Goal: Task Accomplishment & Management: Manage account settings

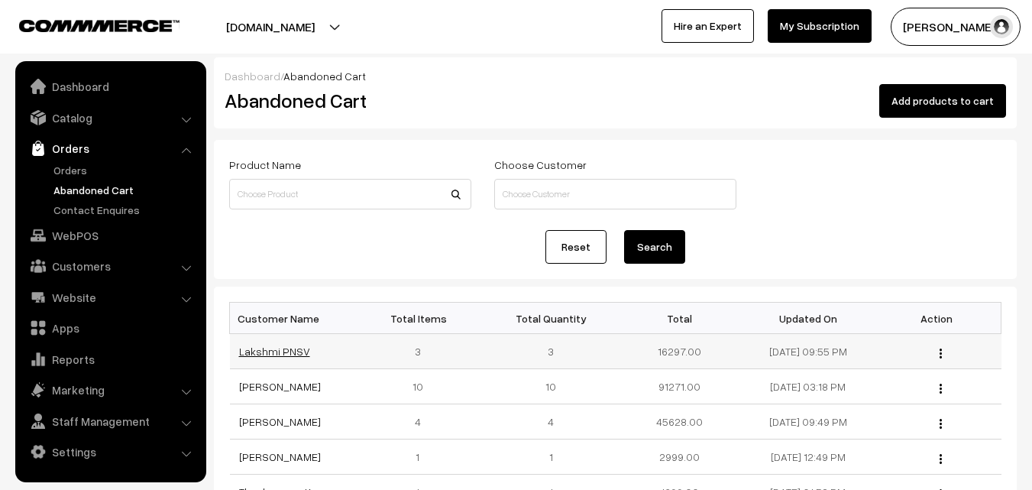
click at [286, 355] on link "Lakshmi PNSV" at bounding box center [274, 351] width 71 height 13
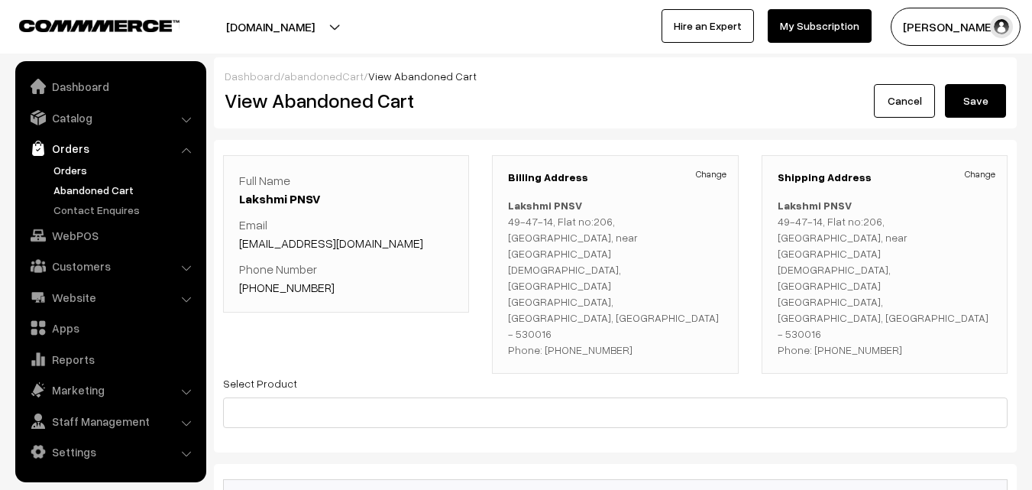
click at [70, 167] on link "Orders" at bounding box center [125, 170] width 151 height 16
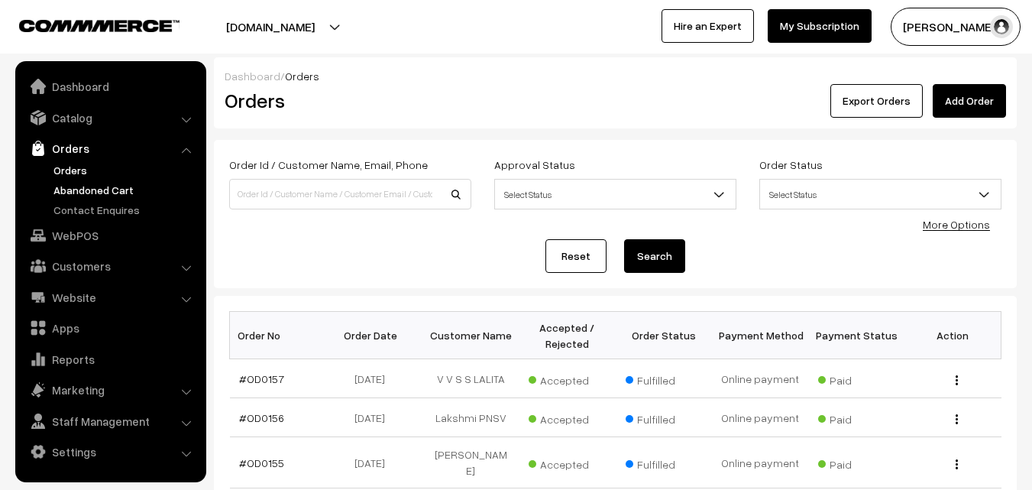
click at [105, 196] on link "Abandoned Cart" at bounding box center [125, 190] width 151 height 16
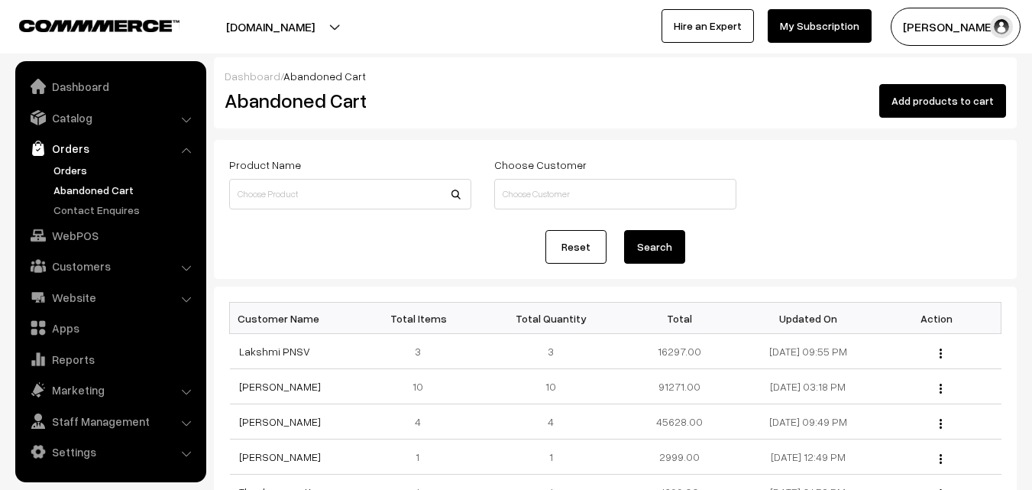
click at [76, 167] on link "Orders" at bounding box center [125, 170] width 151 height 16
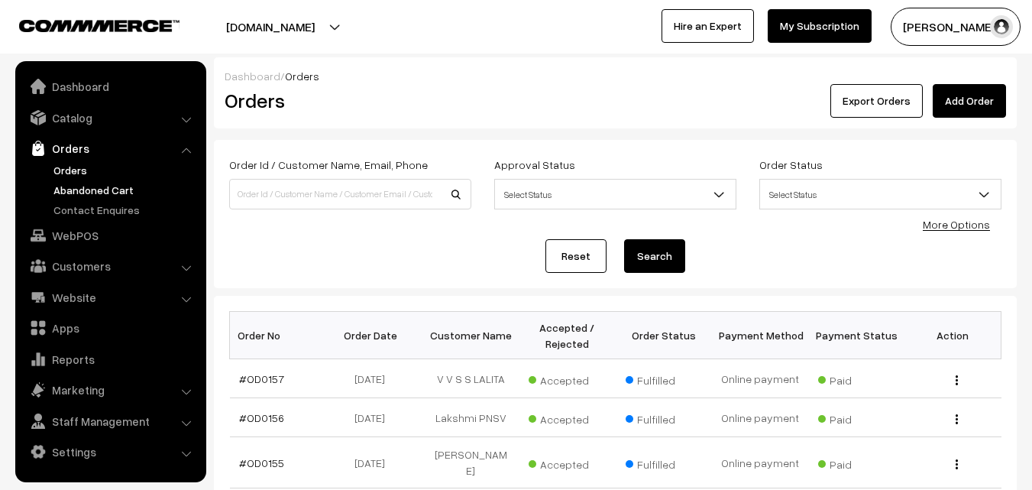
click at [86, 191] on link "Abandoned Cart" at bounding box center [125, 190] width 151 height 16
